Goal: Task Accomplishment & Management: Manage account settings

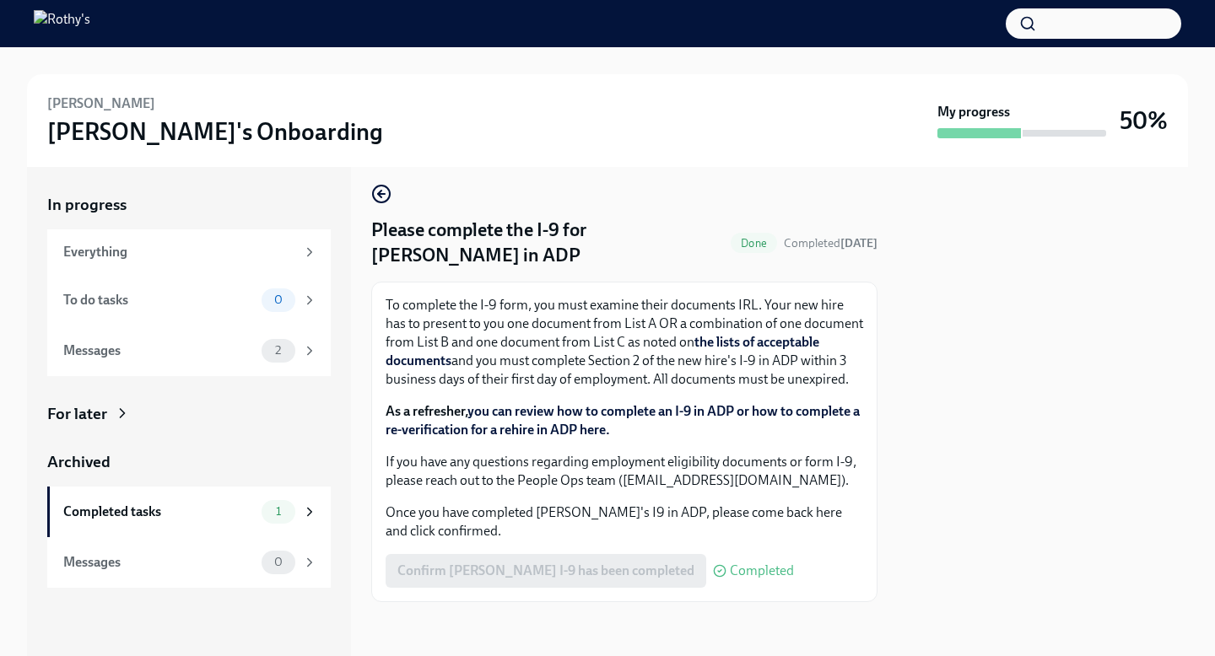
scroll to position [28, 0]
click at [170, 524] on div "Completed tasks 1" at bounding box center [188, 512] width 283 height 51
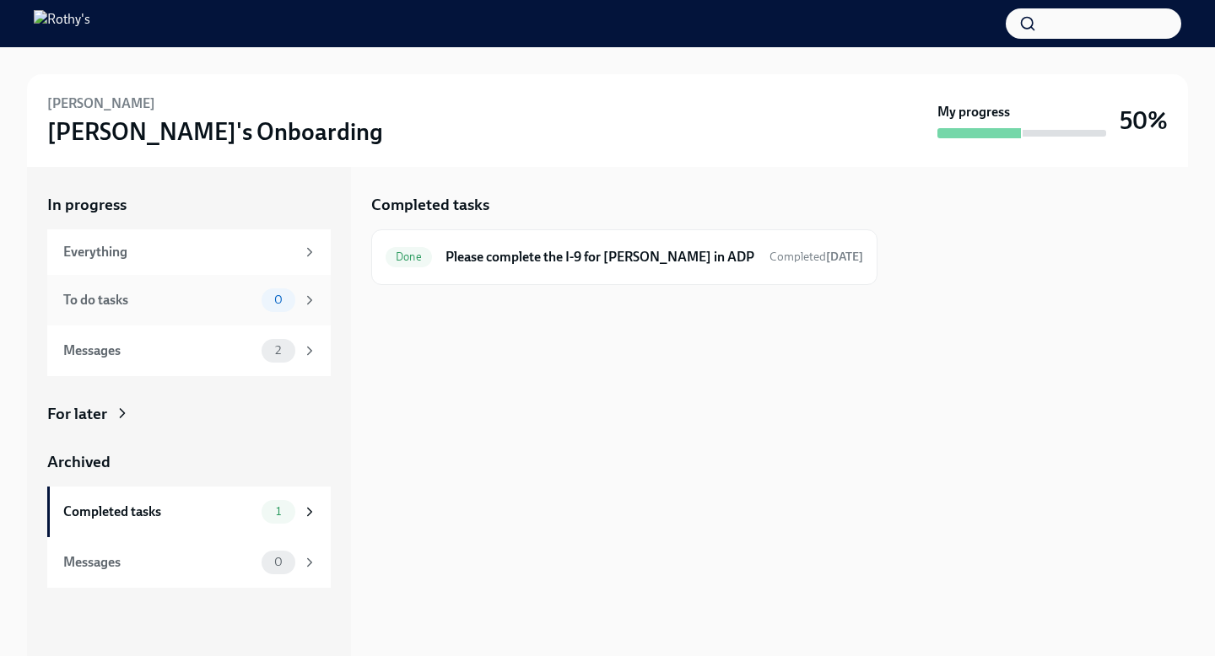
click at [211, 299] on div "To do tasks" at bounding box center [158, 300] width 191 height 19
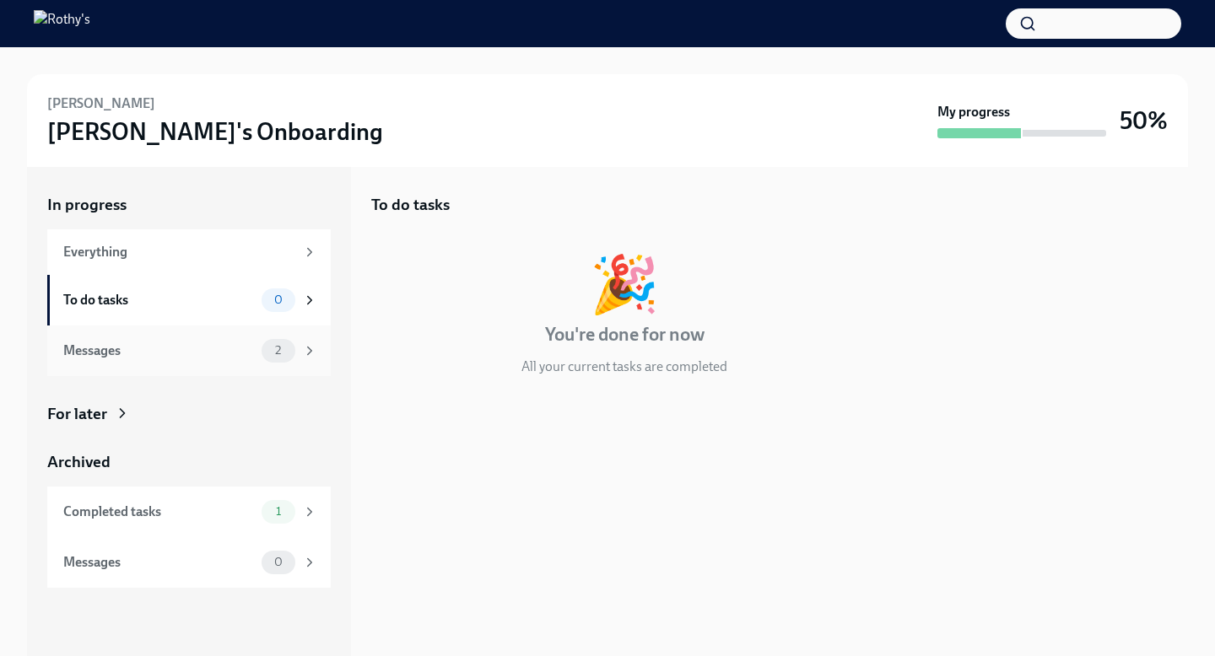
click at [217, 354] on div "Messages" at bounding box center [158, 351] width 191 height 19
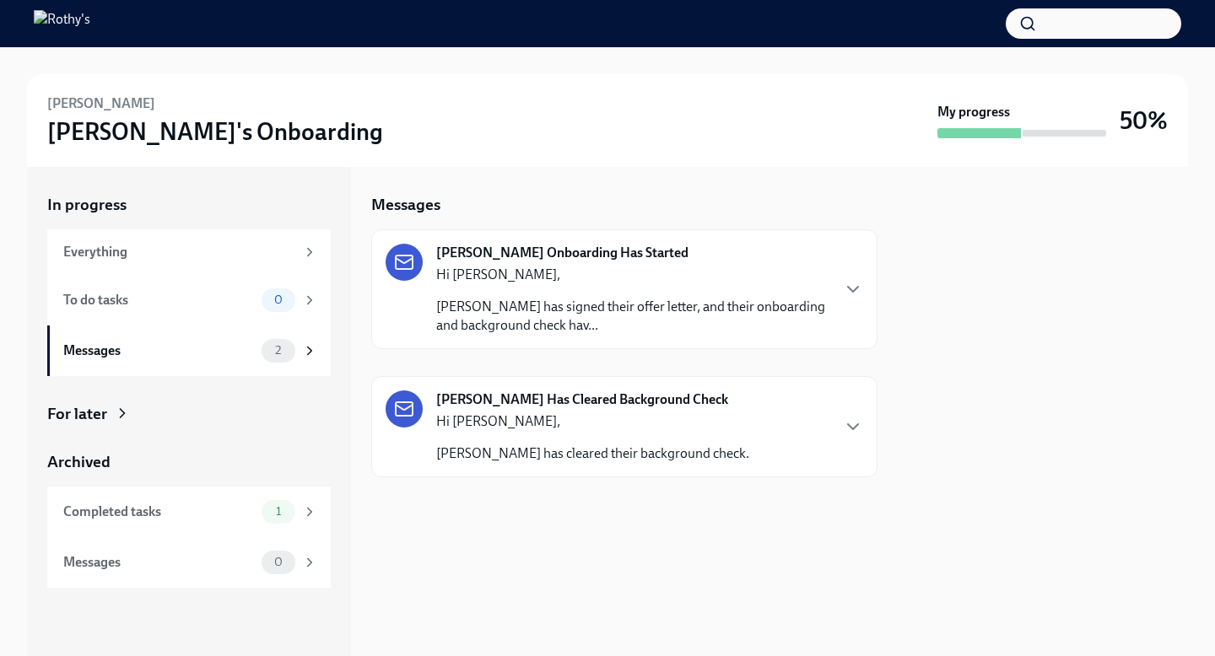
click at [613, 280] on p "Hi [PERSON_NAME]," at bounding box center [632, 275] width 393 height 19
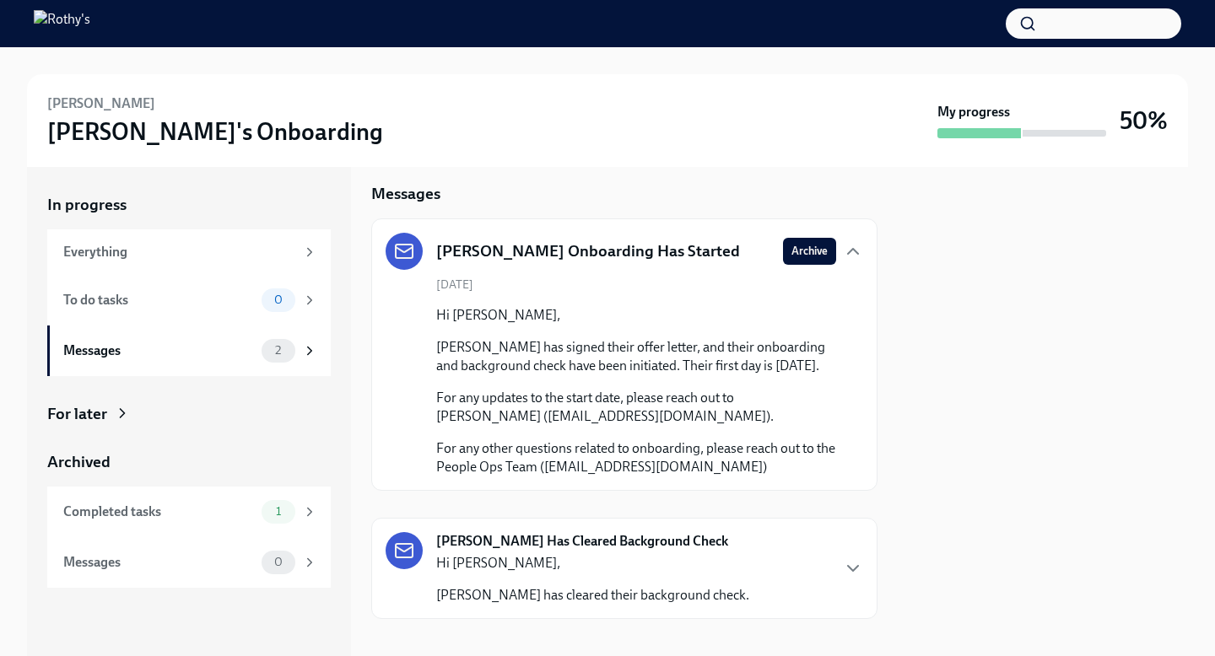
scroll to position [46, 0]
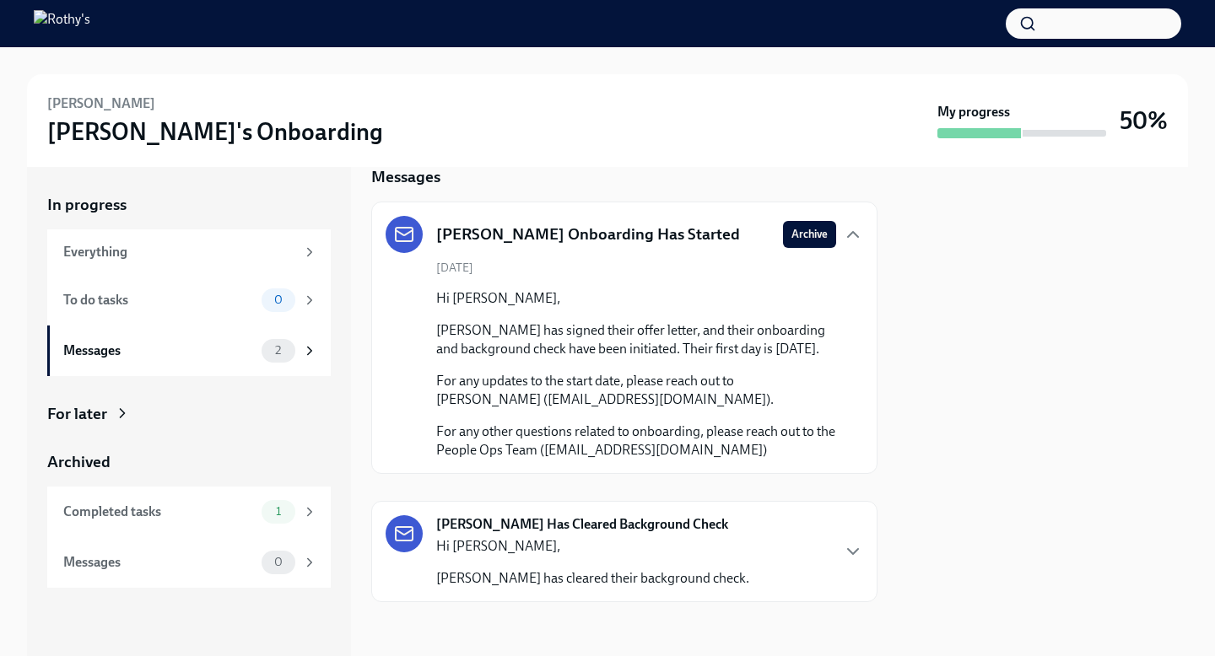
click at [750, 544] on div "[PERSON_NAME] Has Cleared Background Check Hi [PERSON_NAME], [PERSON_NAME] has …" at bounding box center [623, 551] width 477 height 73
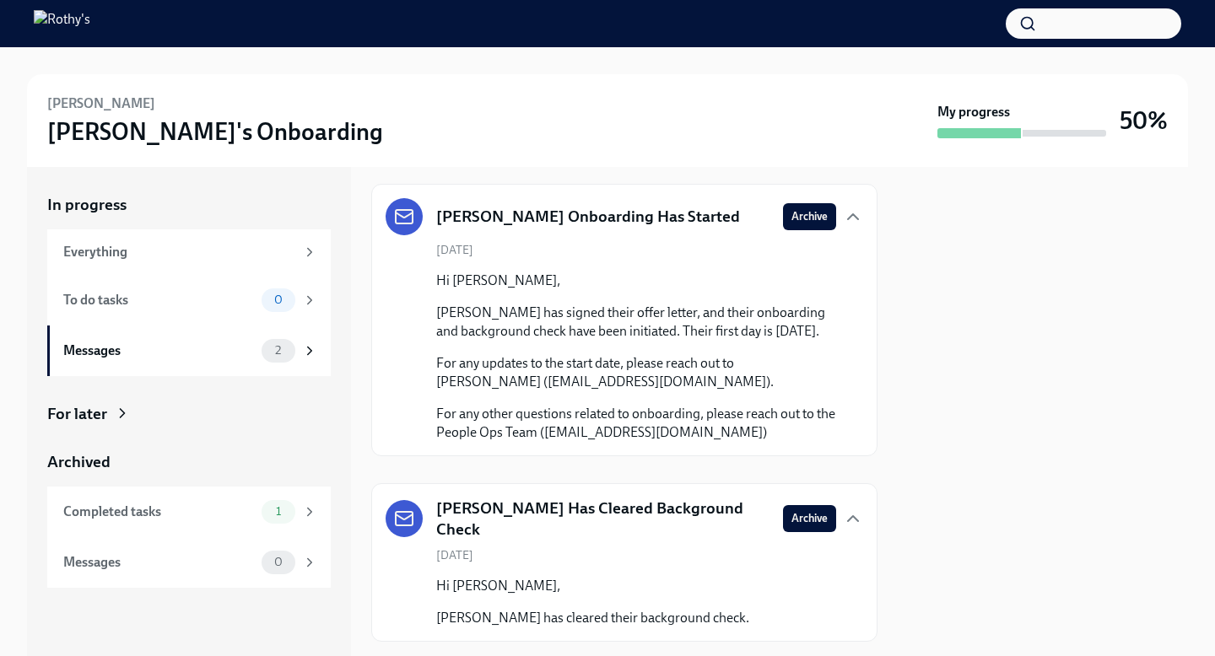
scroll to position [97, 0]
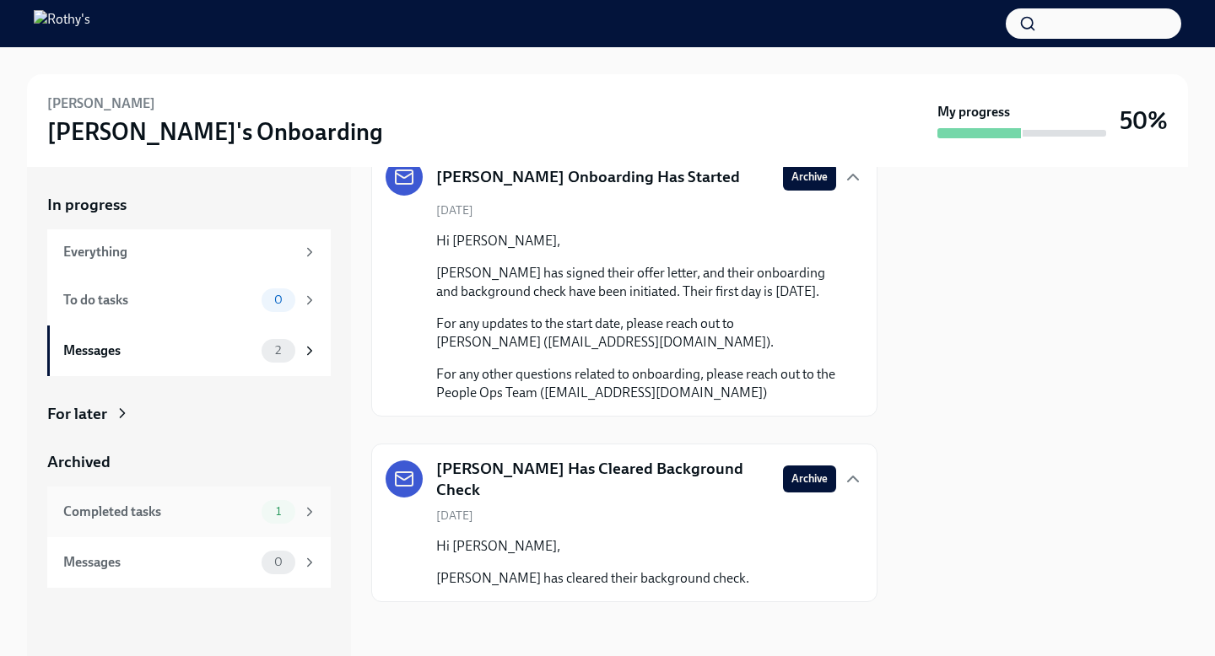
click at [309, 516] on icon at bounding box center [309, 511] width 15 height 15
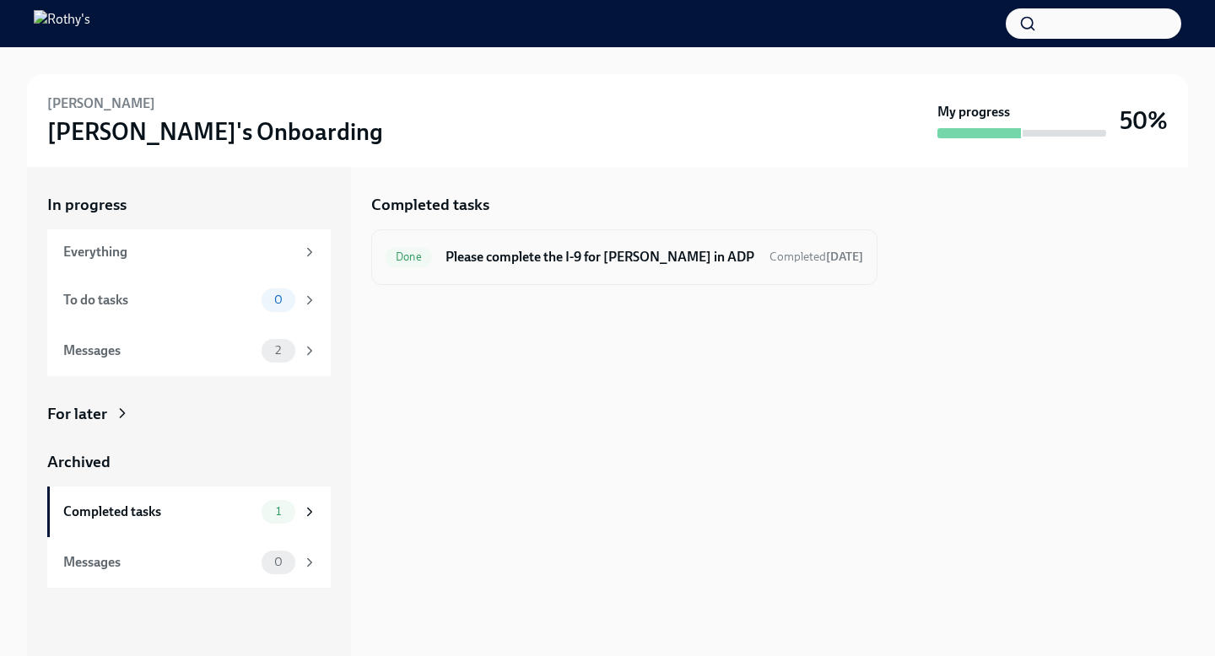
click at [412, 261] on span "Done" at bounding box center [408, 257] width 46 height 13
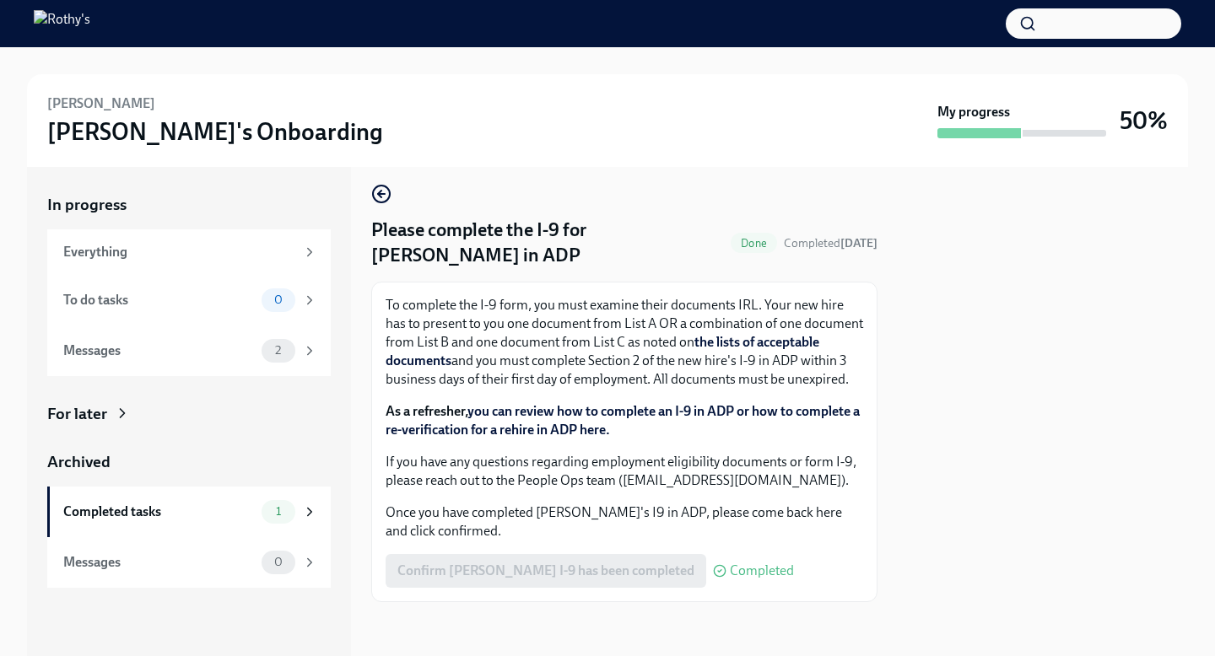
scroll to position [29, 0]
